Goal: Information Seeking & Learning: Learn about a topic

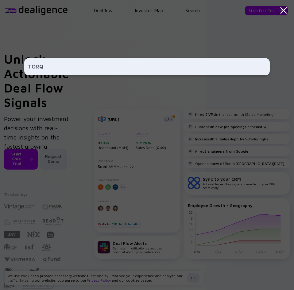
type input "TORQ"
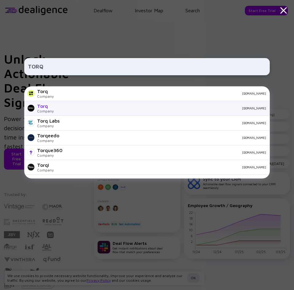
click at [44, 108] on div "Torq" at bounding box center [45, 106] width 17 height 6
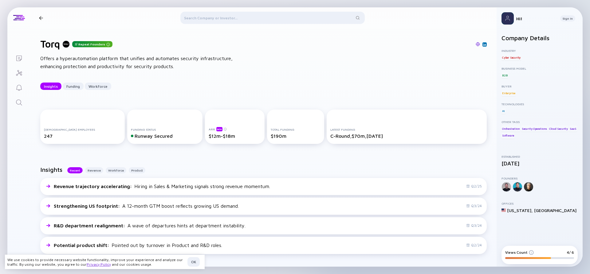
click at [237, 19] on div at bounding box center [272, 19] width 184 height 15
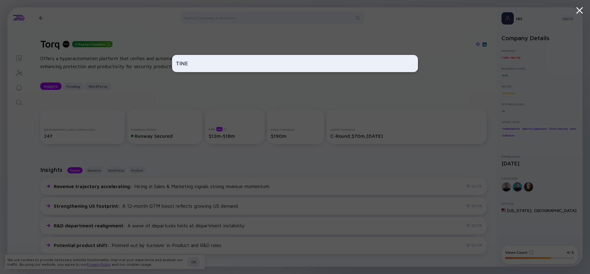
type input "TINES"
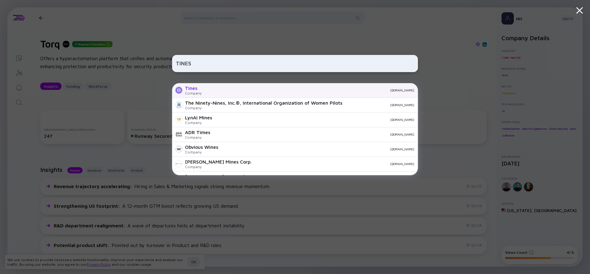
click at [193, 88] on div "Tines" at bounding box center [193, 88] width 17 height 6
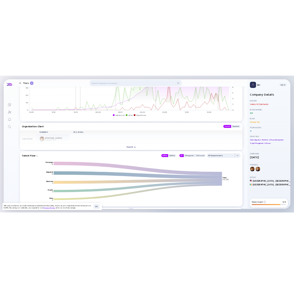
scroll to position [768, 0]
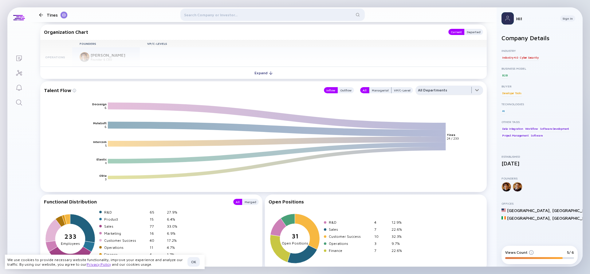
click at [294, 91] on div at bounding box center [449, 92] width 68 height 12
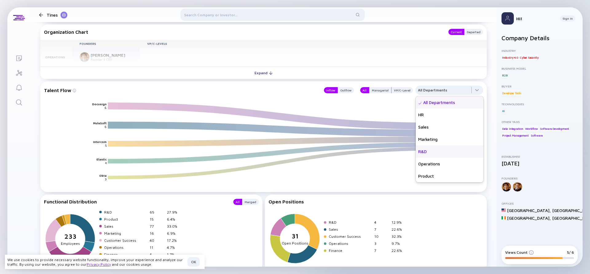
click at [294, 150] on div "R&D" at bounding box center [450, 152] width 68 height 12
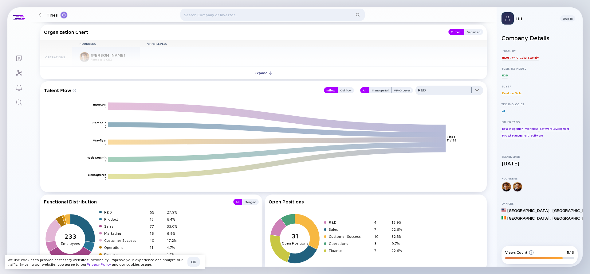
click at [294, 88] on div at bounding box center [449, 92] width 68 height 12
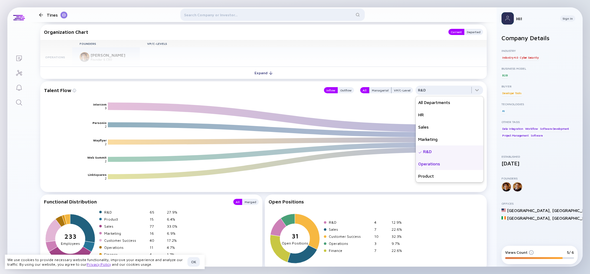
click at [294, 167] on div "Operations" at bounding box center [450, 164] width 68 height 12
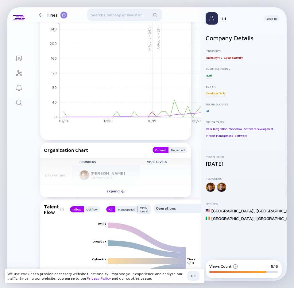
scroll to position [897, 0]
